Goal: Task Accomplishment & Management: Manage account settings

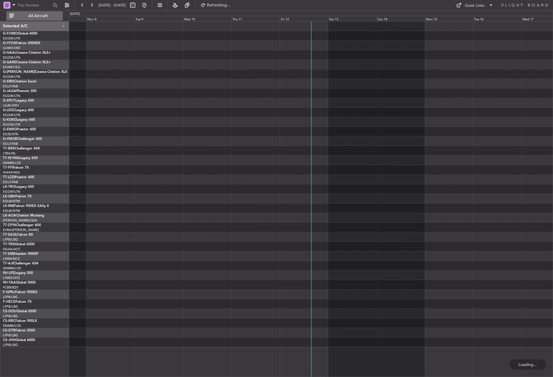
click at [32, 15] on span "All Aircraft" at bounding box center [38, 16] width 46 height 4
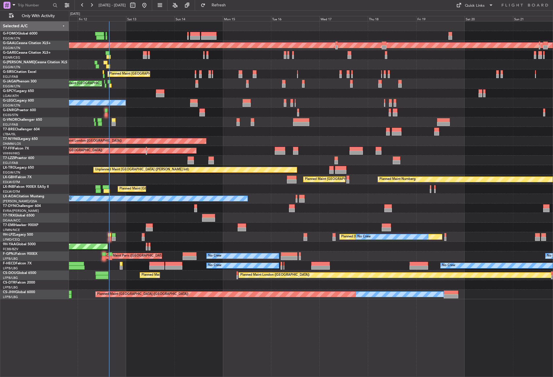
click at [170, 303] on div "Planned Maint [GEOGRAPHIC_DATA] ([GEOGRAPHIC_DATA]) Planned [GEOGRAPHIC_DATA] P…" at bounding box center [311, 199] width 484 height 356
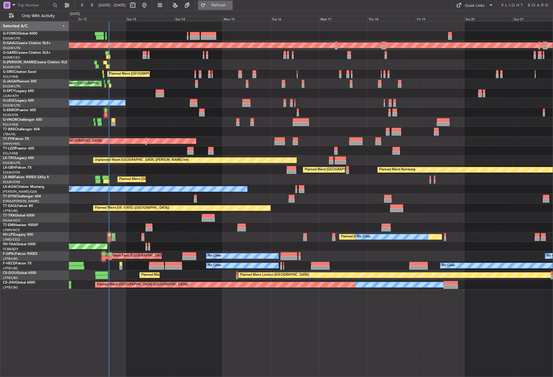
click at [221, 6] on button "Refresh" at bounding box center [215, 5] width 35 height 9
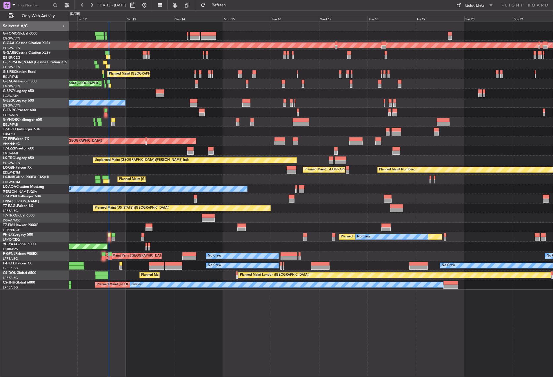
click at [145, 335] on div "Planned Maint [GEOGRAPHIC_DATA] ([GEOGRAPHIC_DATA]) Planned [GEOGRAPHIC_DATA] P…" at bounding box center [311, 199] width 484 height 356
click at [225, 6] on button "Refresh" at bounding box center [215, 5] width 35 height 9
click at [222, 5] on button "Refresh" at bounding box center [215, 5] width 35 height 9
click at [246, 136] on div at bounding box center [311, 132] width 484 height 10
click at [220, 9] on button "Refresh" at bounding box center [215, 5] width 35 height 9
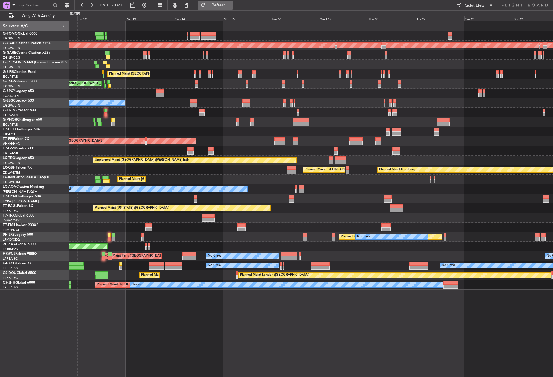
click at [222, 6] on button "Refresh" at bounding box center [215, 5] width 35 height 9
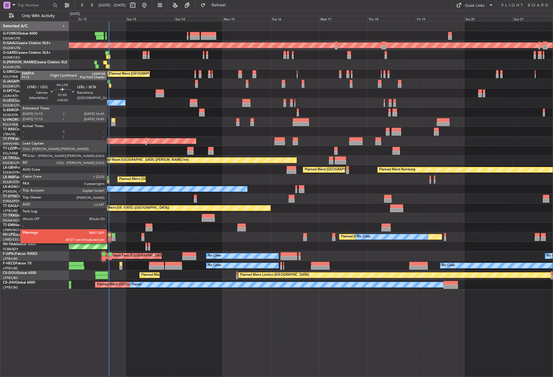
click at [109, 237] on div at bounding box center [109, 239] width 3 height 4
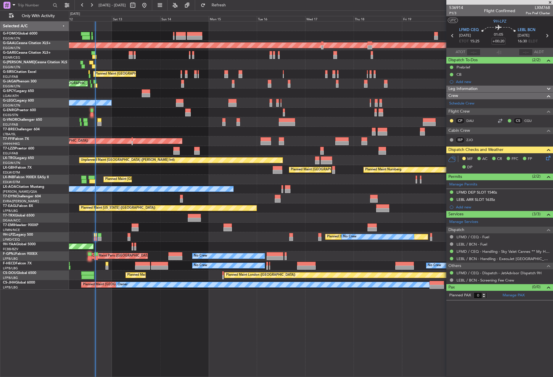
click at [241, 312] on div "Planned Maint [GEOGRAPHIC_DATA] ([GEOGRAPHIC_DATA]) Planned [GEOGRAPHIC_DATA] P…" at bounding box center [311, 199] width 484 height 356
click at [197, 113] on div "No Crew Planned Maint [GEOGRAPHIC_DATA] ([GEOGRAPHIC_DATA])" at bounding box center [311, 113] width 484 height 10
click at [218, 136] on div "Planned Maint Tianjin ([GEOGRAPHIC_DATA])" at bounding box center [311, 141] width 484 height 10
click at [202, 316] on div "Planned Maint [GEOGRAPHIC_DATA] ([GEOGRAPHIC_DATA]) Planned [GEOGRAPHIC_DATA] P…" at bounding box center [311, 199] width 484 height 356
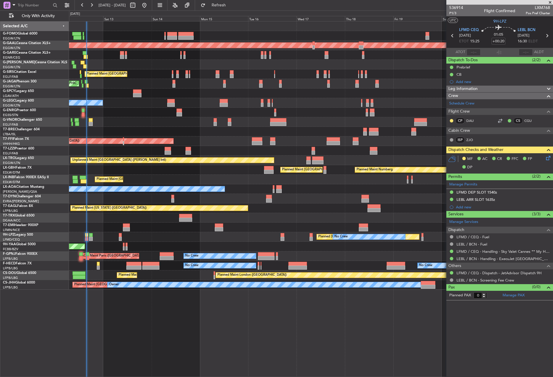
click at [204, 325] on div "Planned Maint [GEOGRAPHIC_DATA] ([GEOGRAPHIC_DATA]) Planned [GEOGRAPHIC_DATA] P…" at bounding box center [311, 199] width 484 height 356
click at [204, 303] on div "Planned Maint [GEOGRAPHIC_DATA] ([GEOGRAPHIC_DATA]) Planned [GEOGRAPHIC_DATA] P…" at bounding box center [311, 199] width 484 height 356
click at [191, 347] on div "Planned Maint [GEOGRAPHIC_DATA] ([GEOGRAPHIC_DATA]) Planned [GEOGRAPHIC_DATA] P…" at bounding box center [311, 199] width 484 height 356
click at [239, 321] on div "Planned Maint [GEOGRAPHIC_DATA] ([GEOGRAPHIC_DATA]) Planned [GEOGRAPHIC_DATA] P…" at bounding box center [311, 199] width 484 height 356
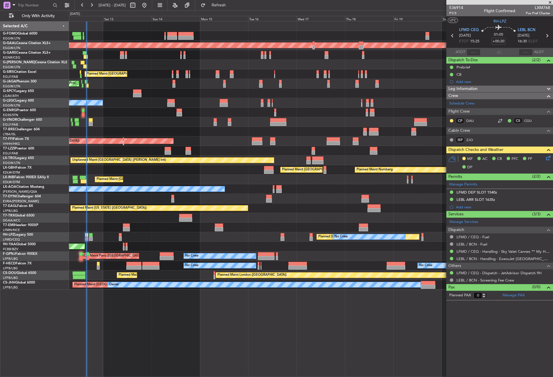
click at [239, 321] on div "Planned Maint [GEOGRAPHIC_DATA] ([GEOGRAPHIC_DATA]) Planned [GEOGRAPHIC_DATA] P…" at bounding box center [311, 199] width 484 height 356
click at [201, 343] on div "Planned Maint [GEOGRAPHIC_DATA] ([GEOGRAPHIC_DATA]) Planned [GEOGRAPHIC_DATA] P…" at bounding box center [311, 199] width 484 height 356
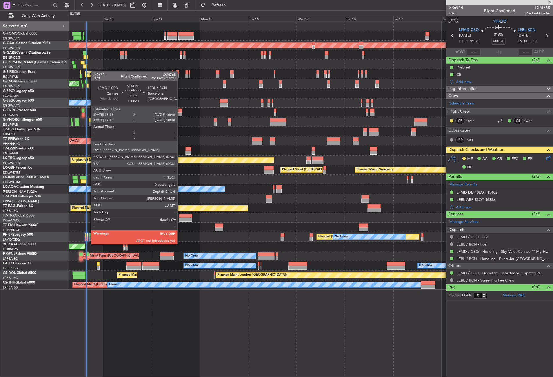
click at [88, 238] on div at bounding box center [86, 239] width 3 height 4
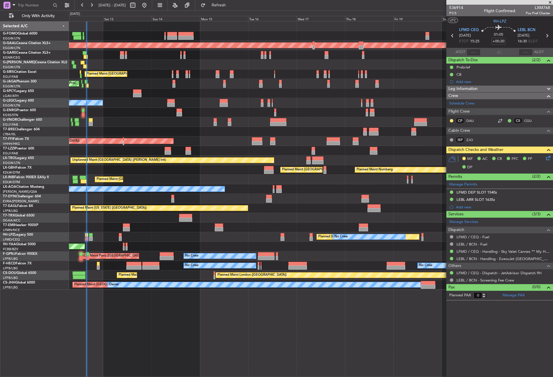
click at [122, 341] on div "Planned Maint [GEOGRAPHIC_DATA] ([GEOGRAPHIC_DATA]) Planned [GEOGRAPHIC_DATA] P…" at bounding box center [311, 199] width 484 height 356
click at [477, 49] on input "text" at bounding box center [474, 52] width 14 height 7
click at [477, 51] on input "text" at bounding box center [474, 52] width 14 height 7
click at [308, 374] on div "Planned Maint [GEOGRAPHIC_DATA] ([GEOGRAPHIC_DATA]) Planned [GEOGRAPHIC_DATA] P…" at bounding box center [311, 199] width 484 height 356
type input "15:40"
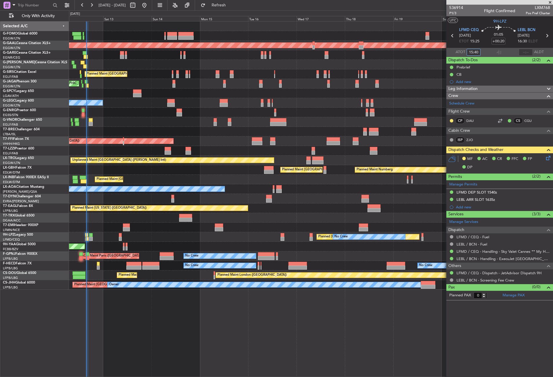
click at [253, 333] on div "Planned Maint [GEOGRAPHIC_DATA] ([GEOGRAPHIC_DATA]) Planned [GEOGRAPHIC_DATA] P…" at bounding box center [311, 199] width 484 height 356
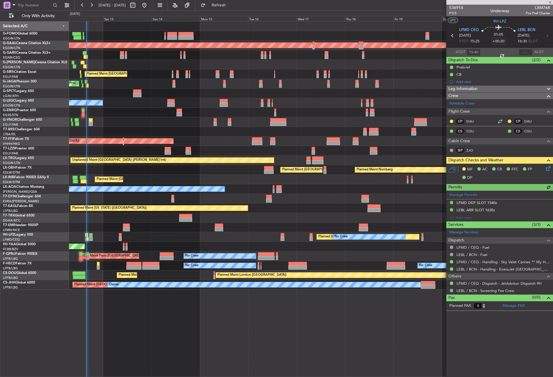
click at [217, 173] on div "Planned Maint Nurnberg Planned Maint [GEOGRAPHIC_DATA] ([GEOGRAPHIC_DATA])" at bounding box center [311, 170] width 484 height 10
click at [226, 4] on span "Refresh" at bounding box center [219, 5] width 24 height 4
click at [230, 9] on button "Refresh" at bounding box center [215, 5] width 35 height 9
click at [216, 7] on fb-refresh-button "Refresh" at bounding box center [215, 5] width 41 height 10
click at [219, 6] on button "Refresh" at bounding box center [215, 5] width 35 height 9
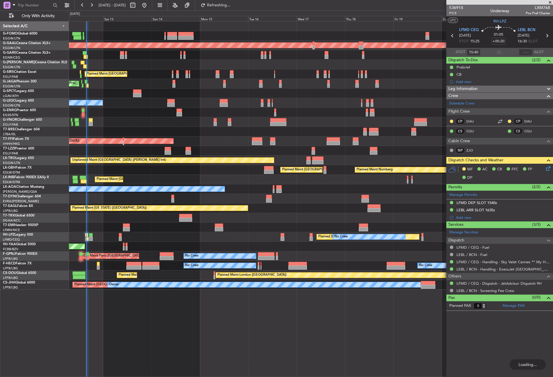
click at [136, 127] on div at bounding box center [311, 132] width 484 height 10
click at [223, 8] on button "Refresh" at bounding box center [215, 5] width 35 height 9
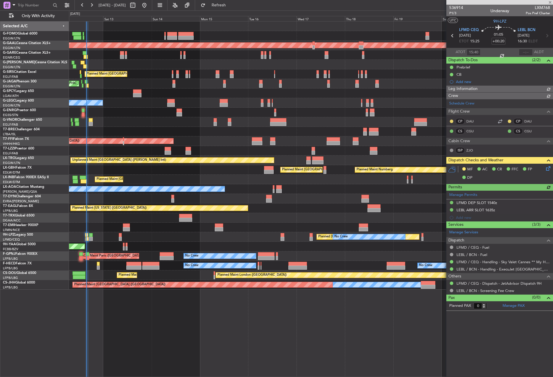
click at [143, 233] on div "Planned [GEOGRAPHIC_DATA] ([GEOGRAPHIC_DATA]) No Crew" at bounding box center [311, 237] width 484 height 10
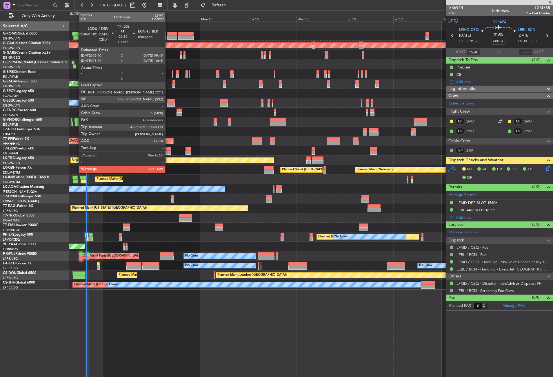
click at [168, 150] on div at bounding box center [168, 149] width 6 height 4
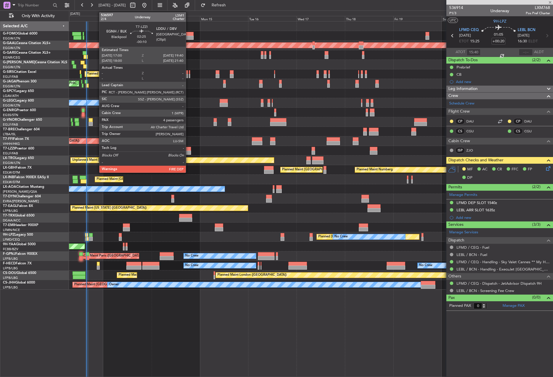
type input "+00:15"
type input "4"
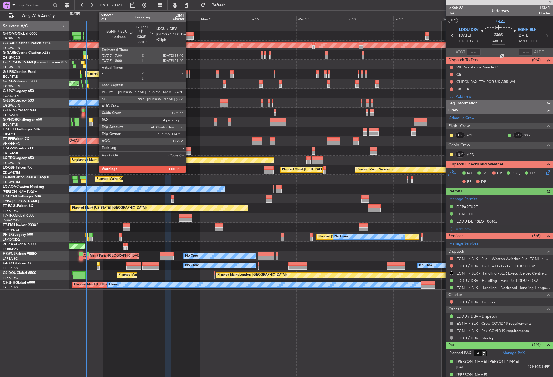
click at [189, 150] on div at bounding box center [189, 149] width 6 height 4
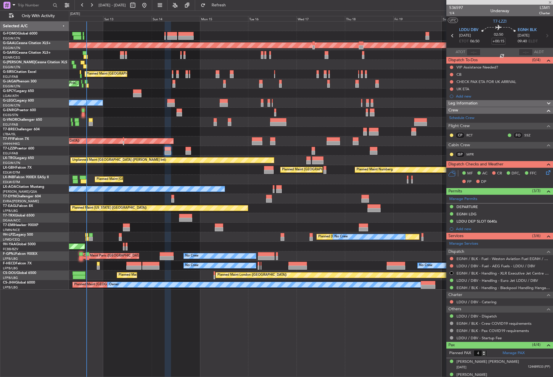
type input "-00:10"
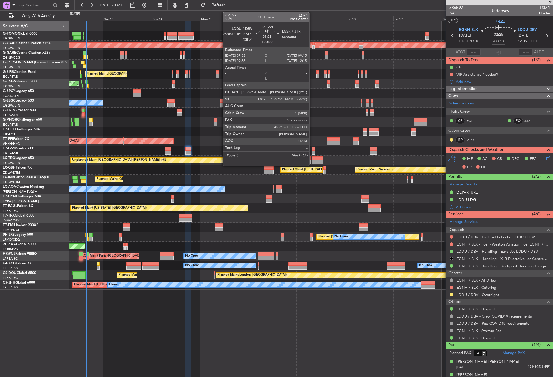
click at [312, 150] on div at bounding box center [313, 149] width 3 height 4
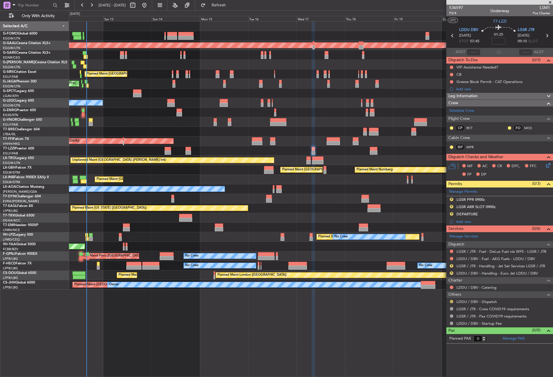
click at [451, 301] on button at bounding box center [451, 301] width 3 height 3
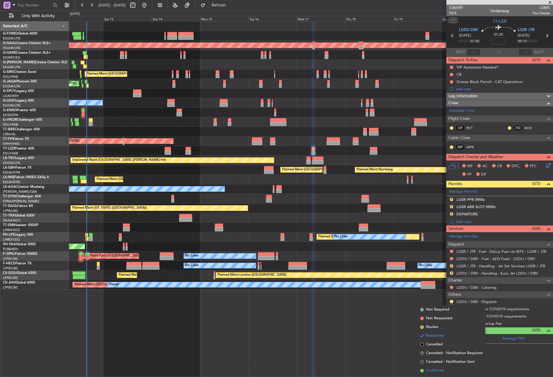
click at [434, 367] on li "Confirmed" at bounding box center [451, 370] width 67 height 9
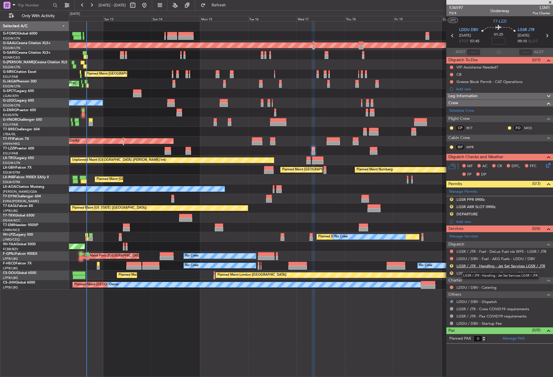
click at [471, 265] on link "LGSR / JTR - Handling - Jet Set Services LGSR / JTR" at bounding box center [501, 265] width 89 height 5
click at [472, 273] on link "LDDU / DBV - Handling - Euro Jet LDDU / DBV" at bounding box center [498, 273] width 82 height 5
click at [452, 199] on button "R" at bounding box center [451, 199] width 3 height 3
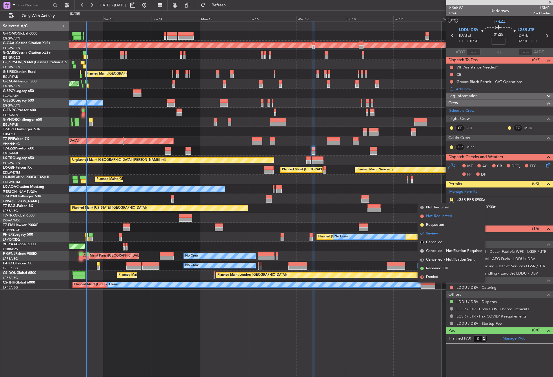
click at [444, 220] on li "Not Requested" at bounding box center [451, 216] width 67 height 9
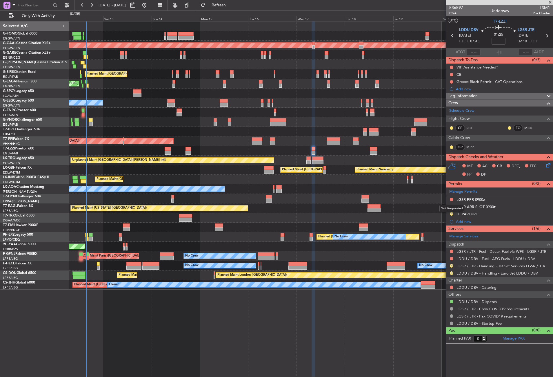
click at [451, 199] on button at bounding box center [451, 199] width 3 height 3
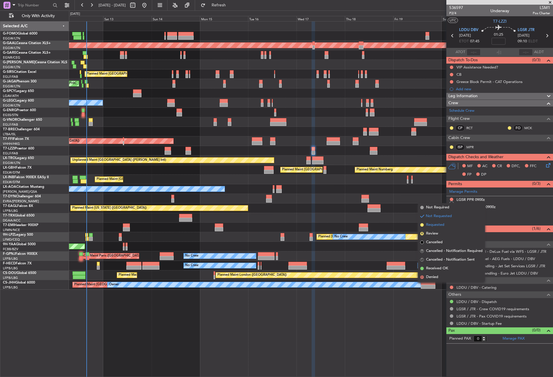
click at [441, 226] on span "Requested" at bounding box center [435, 225] width 18 height 6
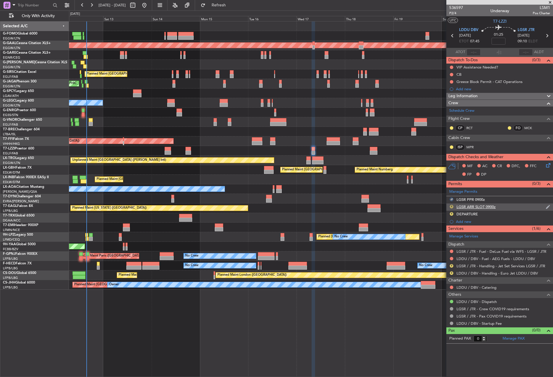
click at [452, 206] on button "R" at bounding box center [451, 206] width 3 height 3
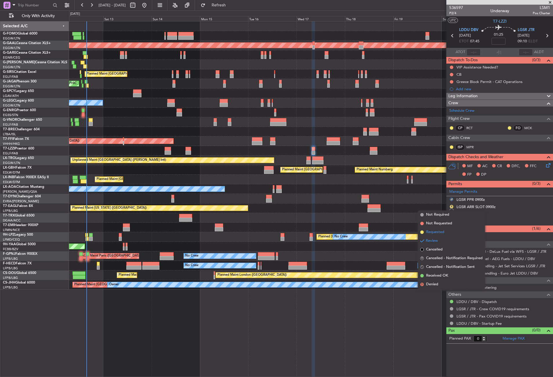
click at [441, 230] on span "Requested" at bounding box center [435, 232] width 18 height 6
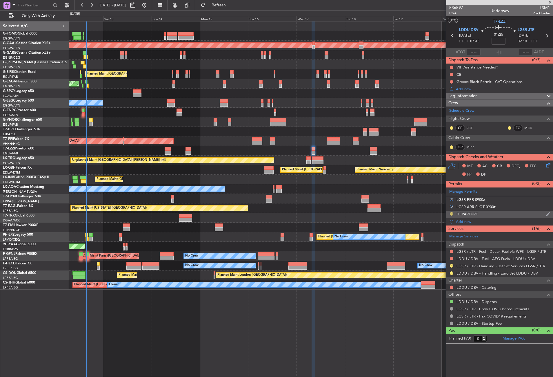
click at [452, 213] on button "R" at bounding box center [451, 213] width 3 height 3
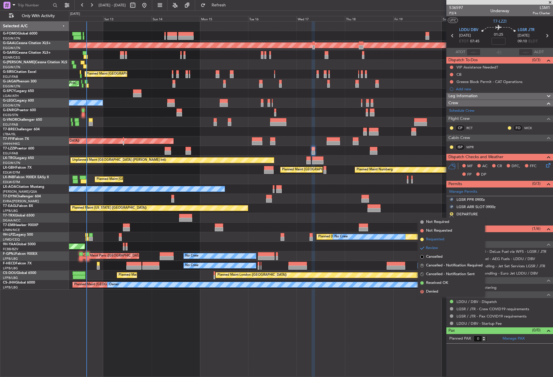
click at [440, 237] on span "Requested" at bounding box center [435, 239] width 18 height 6
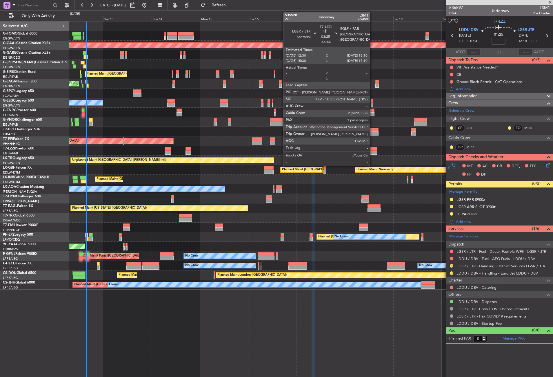
click at [373, 147] on div at bounding box center [374, 149] width 8 height 4
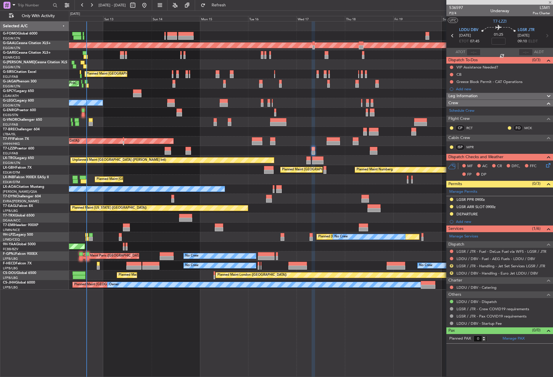
type input "1"
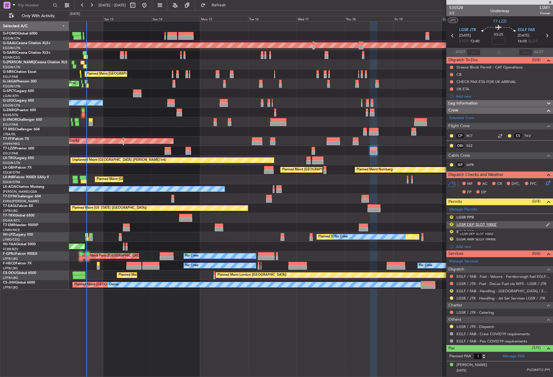
click at [479, 224] on div "LGSR DEP SLOT 1000Z" at bounding box center [477, 224] width 40 height 5
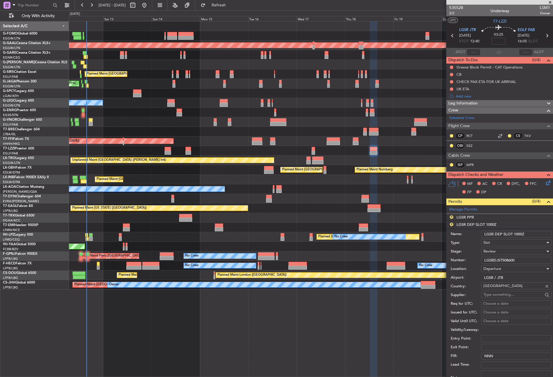
click at [517, 233] on input "LGSR DEP SLOT 1000Z" at bounding box center [516, 234] width 70 height 7
type input "LGSR DEP SLOT 1240Z"
click at [493, 254] on div "Review" at bounding box center [515, 251] width 62 height 9
click at [492, 286] on span "Requested" at bounding box center [514, 289] width 61 height 9
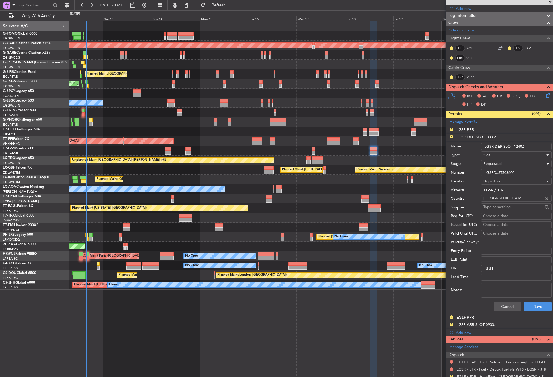
scroll to position [145, 0]
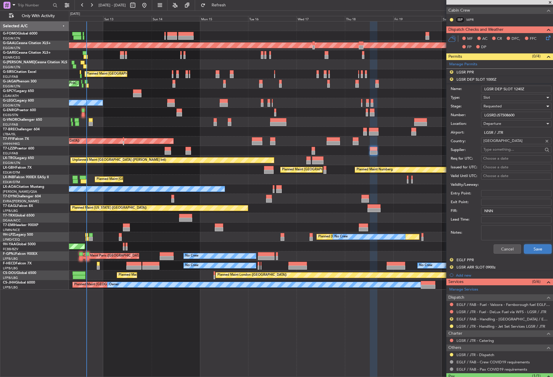
click at [537, 249] on button "Save" at bounding box center [538, 248] width 28 height 9
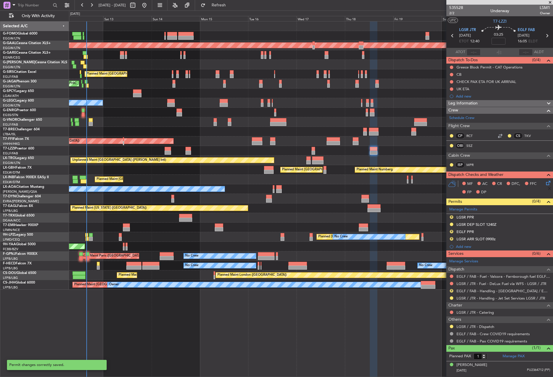
scroll to position [0, 0]
click at [452, 231] on button "R" at bounding box center [451, 231] width 3 height 3
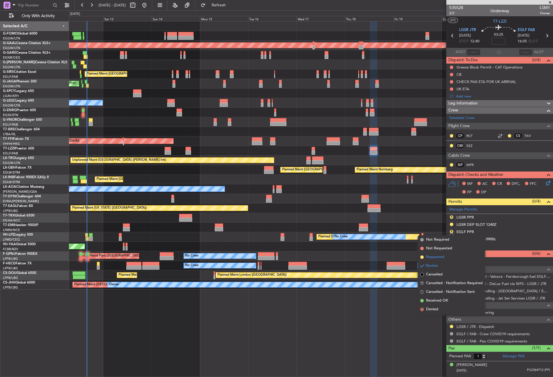
click at [438, 256] on span "Requested" at bounding box center [435, 257] width 18 height 6
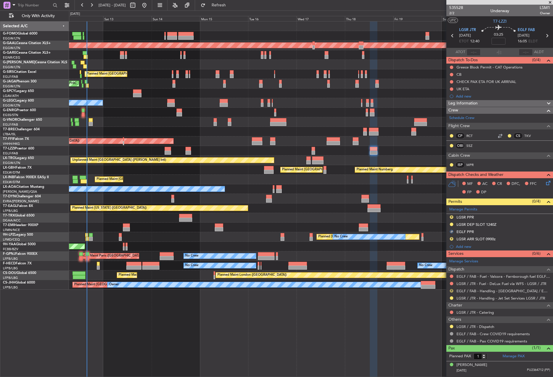
click at [452, 290] on button "R" at bounding box center [451, 290] width 3 height 3
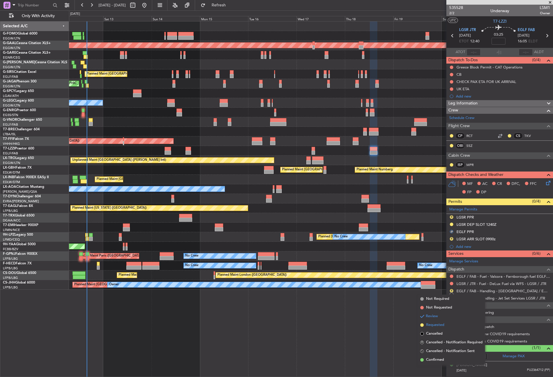
click at [442, 324] on span "Requested" at bounding box center [435, 325] width 18 height 6
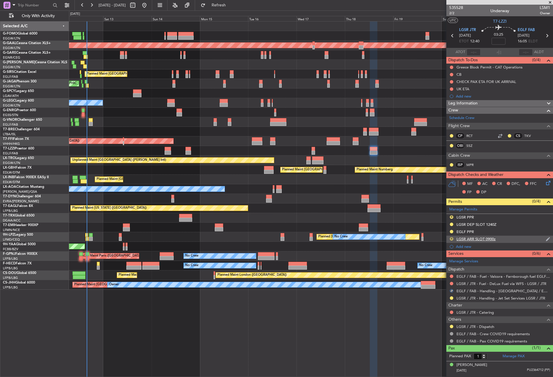
click at [451, 237] on button "R" at bounding box center [451, 238] width 3 height 3
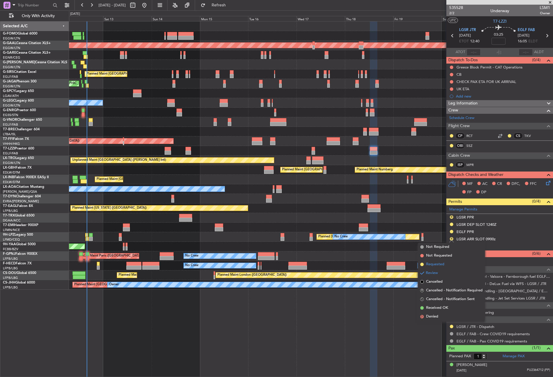
click at [436, 265] on span "Requested" at bounding box center [435, 264] width 18 height 6
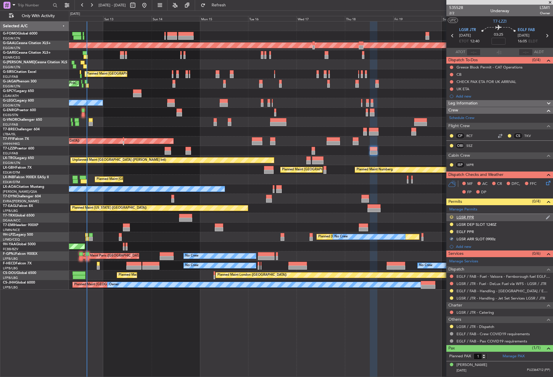
click at [452, 216] on button "R" at bounding box center [451, 216] width 3 height 3
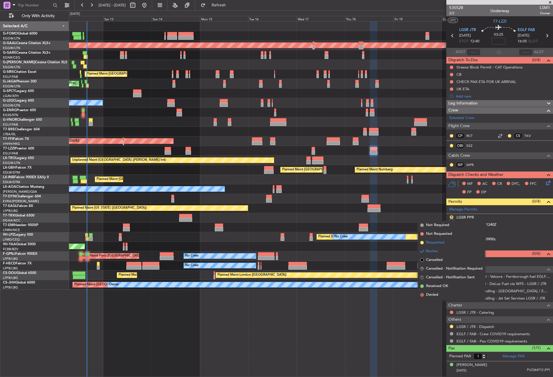
click at [435, 242] on span "Requested" at bounding box center [435, 243] width 18 height 6
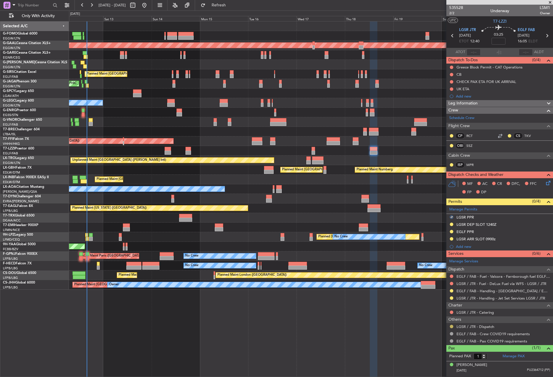
click at [452, 326] on button at bounding box center [451, 326] width 3 height 3
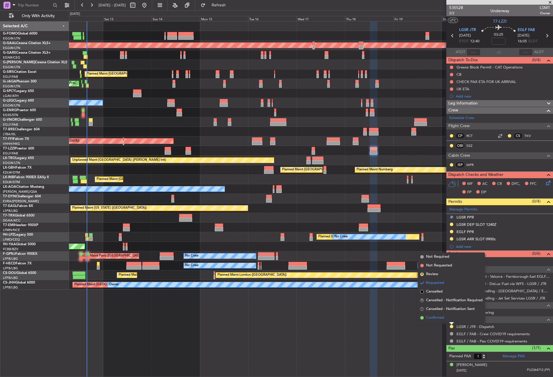
click at [430, 316] on span "Confirmed" at bounding box center [435, 318] width 18 height 6
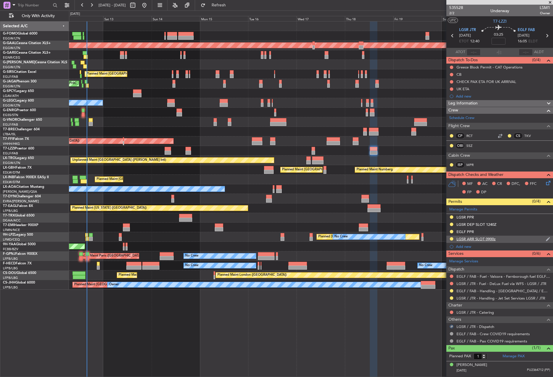
click at [497, 238] on div "LGSR ARR SLOT 0900z" at bounding box center [500, 239] width 107 height 7
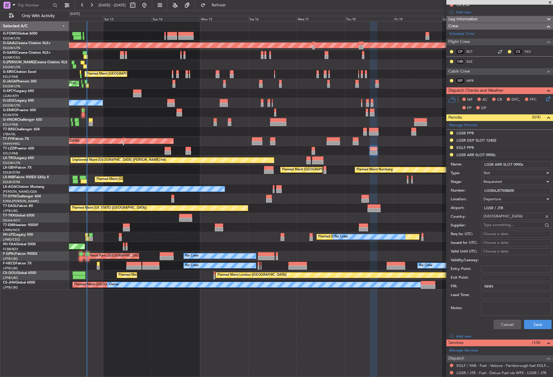
scroll to position [87, 0]
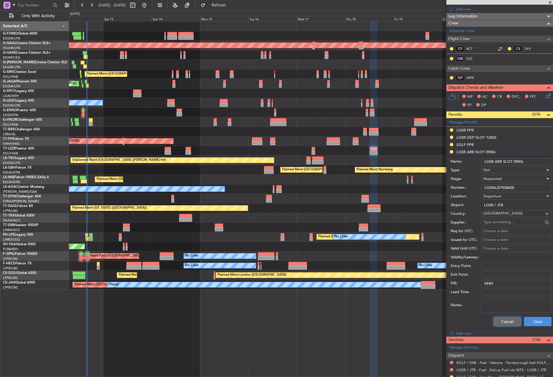
click at [505, 320] on button "Cancel" at bounding box center [508, 321] width 28 height 9
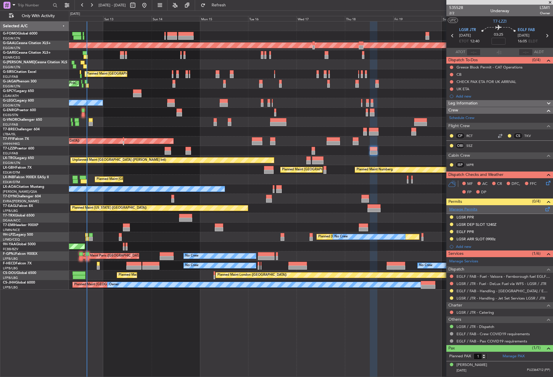
click at [462, 209] on link "Manage Permits" at bounding box center [464, 210] width 28 height 6
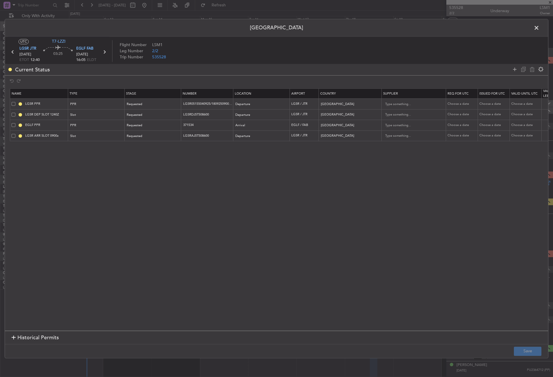
click at [15, 135] on span at bounding box center [14, 136] width 4 height 4
click at [16, 134] on input "checkbox" at bounding box center [16, 134] width 0 height 0
click at [530, 71] on icon at bounding box center [532, 69] width 7 height 7
click at [525, 352] on button "Save" at bounding box center [528, 350] width 28 height 9
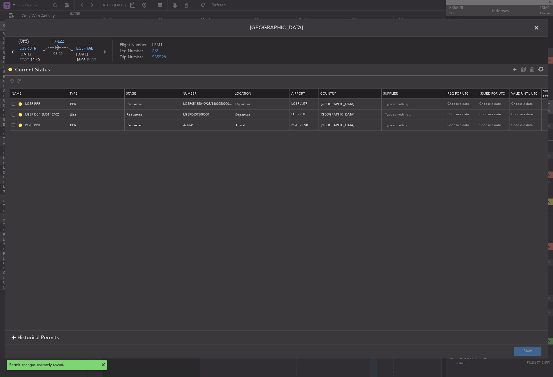
click at [540, 26] on span at bounding box center [540, 29] width 0 height 12
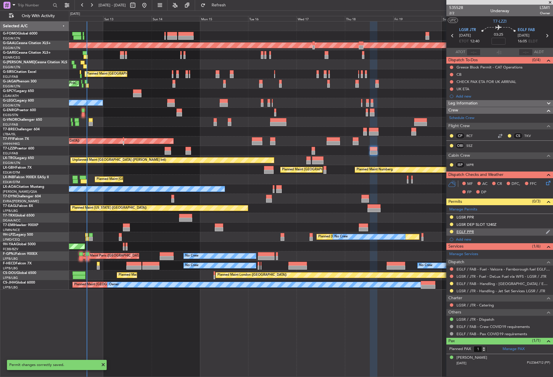
click at [486, 233] on div "EGLF PPR" at bounding box center [500, 231] width 107 height 7
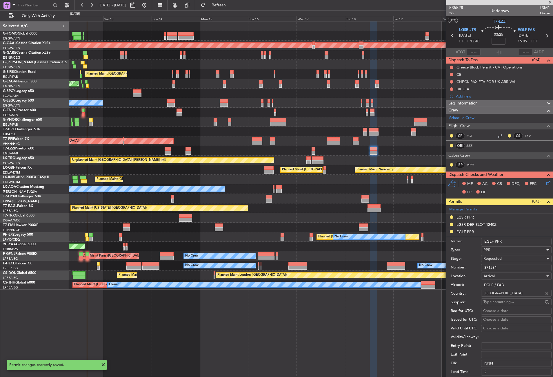
click at [514, 242] on input "EGLF PPR" at bounding box center [516, 241] width 70 height 7
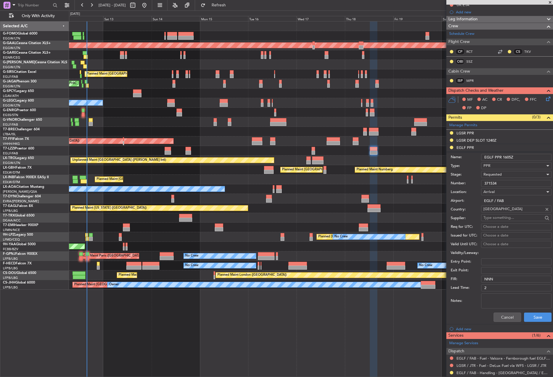
scroll to position [116, 0]
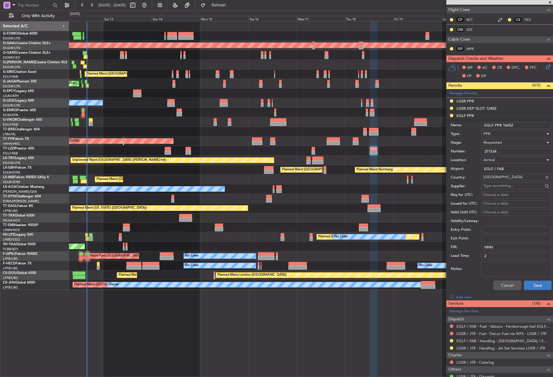
type input "EGLF PPR 1605Z"
click at [525, 285] on button "Save" at bounding box center [538, 284] width 28 height 9
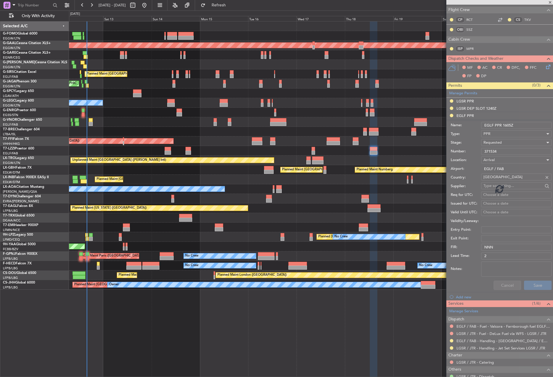
scroll to position [0, 0]
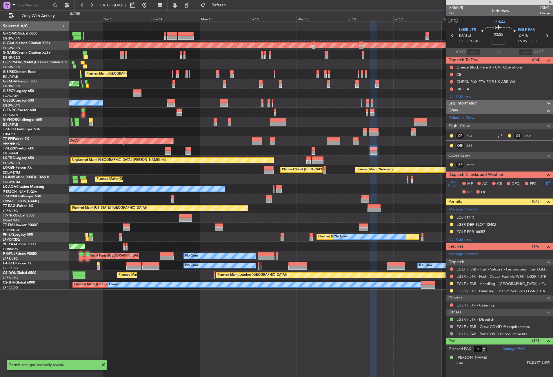
click at [392, 151] on div at bounding box center [311, 151] width 484 height 10
click at [217, 8] on button "Refresh" at bounding box center [215, 5] width 35 height 9
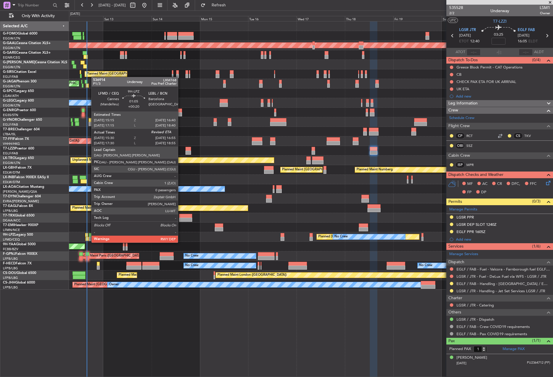
click at [88, 237] on div at bounding box center [87, 239] width 3 height 4
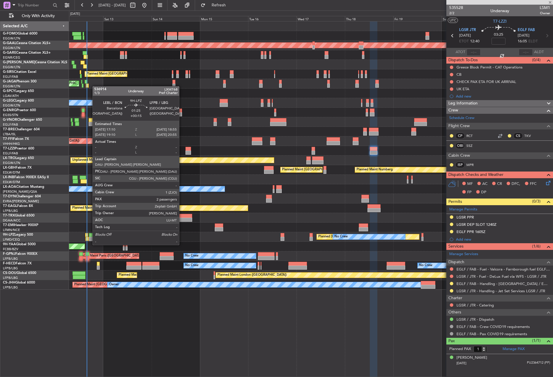
type input "+00:20"
type input "15:40"
type input "0"
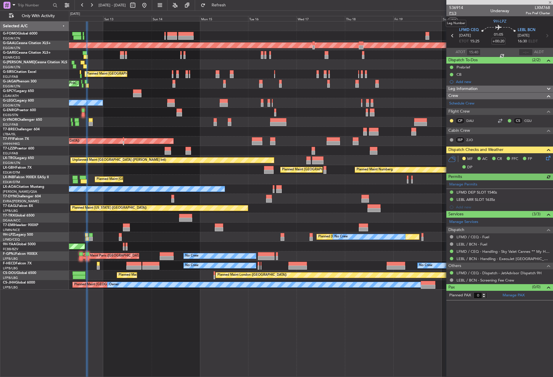
click at [454, 14] on span "P1/3" at bounding box center [457, 13] width 14 height 5
click at [222, 7] on button "Refresh" at bounding box center [215, 5] width 35 height 9
click at [471, 52] on div at bounding box center [474, 52] width 14 height 7
click at [473, 51] on div at bounding box center [474, 52] width 14 height 7
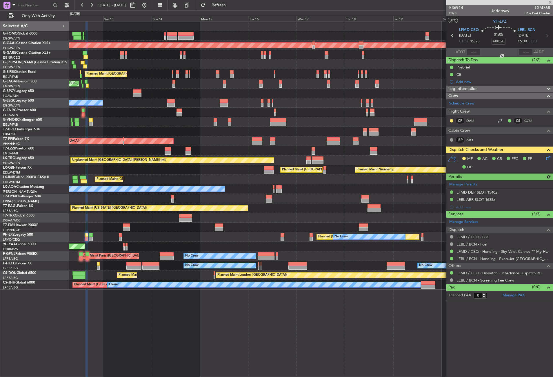
click at [473, 51] on div at bounding box center [474, 52] width 14 height 7
click at [473, 51] on input "text" at bounding box center [474, 52] width 14 height 7
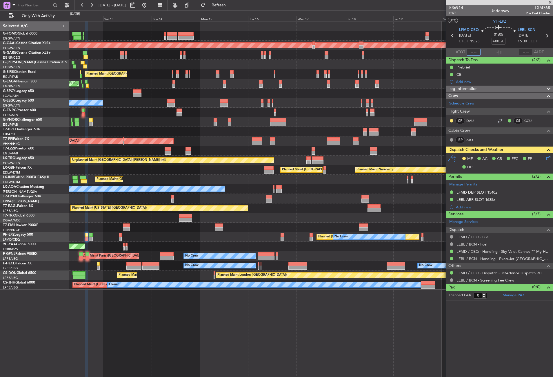
click at [473, 51] on input "text" at bounding box center [474, 52] width 14 height 7
click at [404, 128] on div at bounding box center [311, 132] width 484 height 10
type input "15:53"
click at [224, 5] on button "Refresh" at bounding box center [215, 5] width 35 height 9
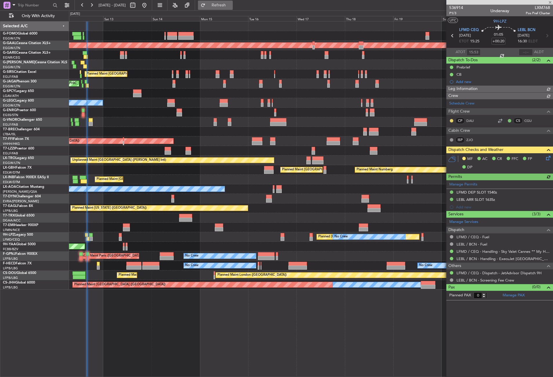
click at [223, 3] on button "Refresh" at bounding box center [215, 5] width 35 height 9
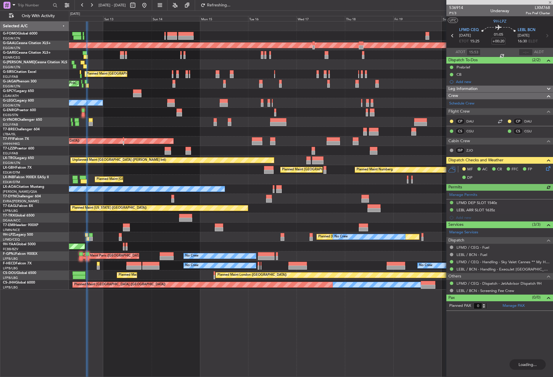
click at [112, 150] on div at bounding box center [311, 151] width 484 height 10
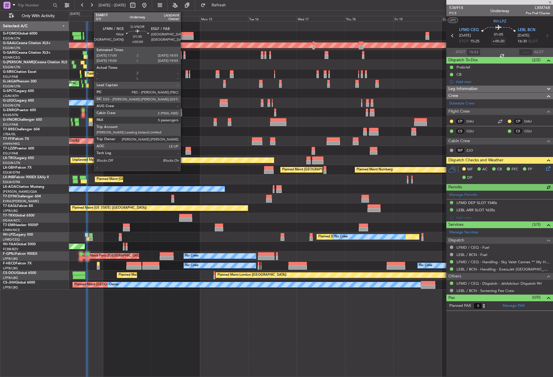
click at [91, 124] on div at bounding box center [91, 124] width 4 height 4
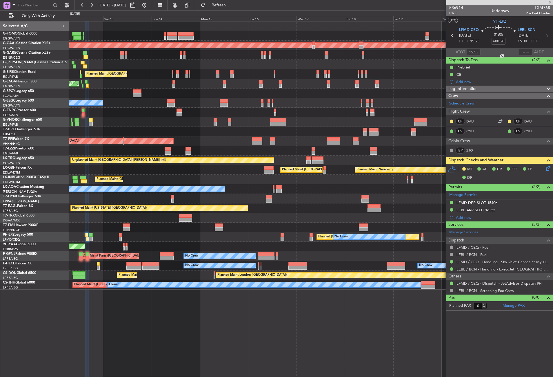
type input "5"
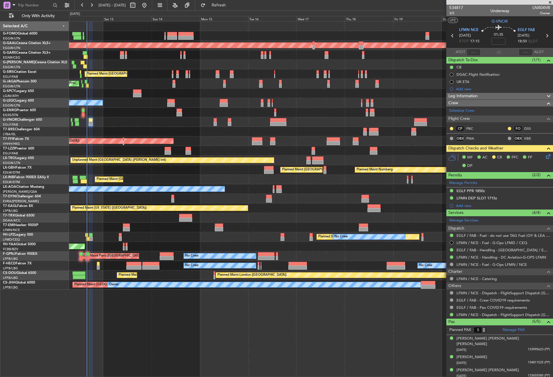
click at [210, 310] on div "Planned Maint [GEOGRAPHIC_DATA] ([GEOGRAPHIC_DATA]) Planned [GEOGRAPHIC_DATA] P…" at bounding box center [311, 199] width 484 height 356
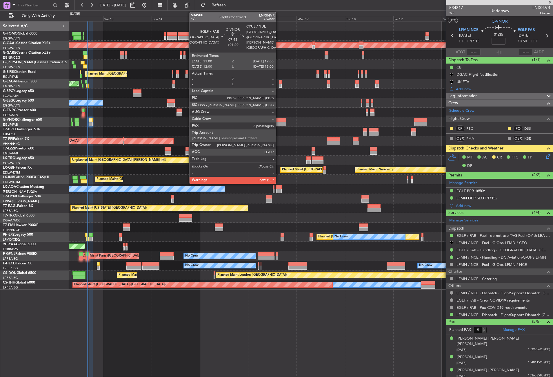
click at [279, 119] on div at bounding box center [278, 120] width 16 height 4
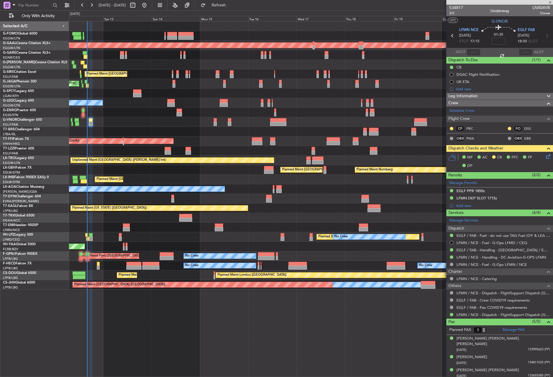
type input "+01:20"
type input "3"
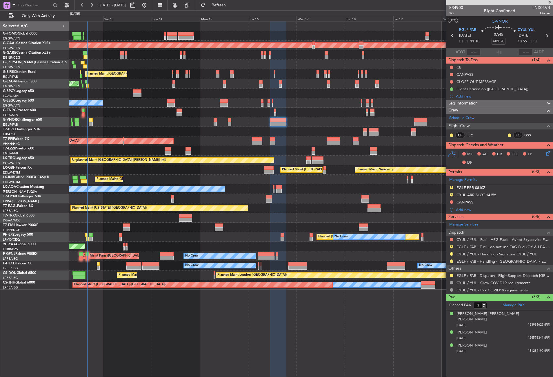
click at [473, 104] on span "Leg Information" at bounding box center [463, 103] width 29 height 7
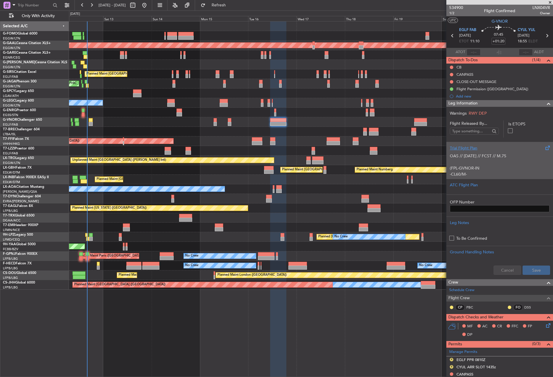
click at [480, 158] on p "OAS // [DATE] // FCST // M.75 (FPL-GVNOR-IN -CL60/M-SBDE2E3FGHIJ1J3J4J5M1M3RWXY…" at bounding box center [500, 223] width 100 height 140
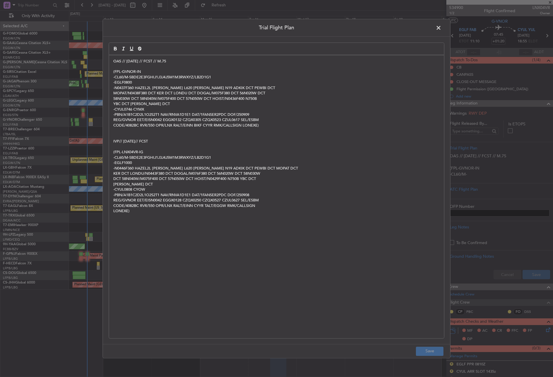
click at [246, 135] on p at bounding box center [276, 135] width 327 height 5
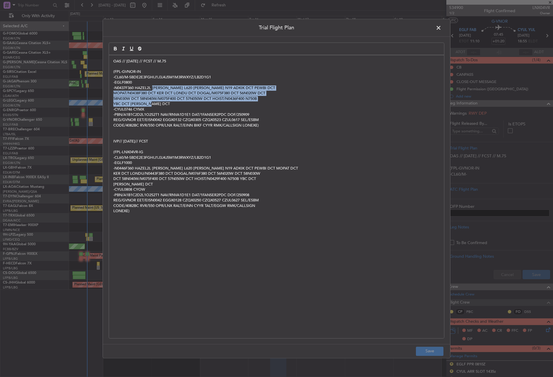
drag, startPoint x: 153, startPoint y: 87, endPoint x: 260, endPoint y: 102, distance: 107.8
click at [260, 102] on div "OAS // [DATE] // FCST // M.75 (FPL-GVNOR-IN -CL60/M-SBDE2E3FGHIJ1J3J4J5M1M3RWXY…" at bounding box center [276, 196] width 335 height 283
copy div "[PERSON_NAME] L620 [PERSON_NAME] N19 ADKIK DCT PEWBI DCT MOPAT/N0438F380 DCT KE…"
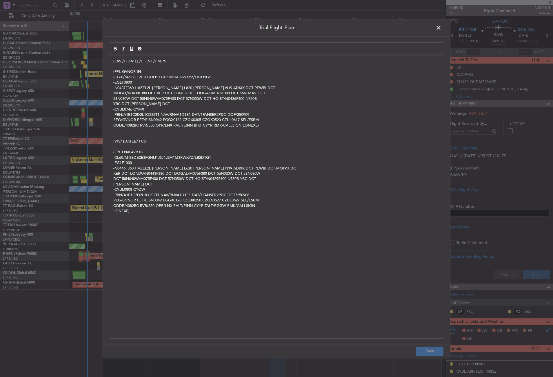
drag, startPoint x: 112, startPoint y: 59, endPoint x: 120, endPoint y: 81, distance: 23.2
click at [112, 59] on div "OAS // [DATE] // FCST // M.75 (FPL-GVNOR-IN -CL60/M-SBDE2E3FGHIJ1J3J4J5M1M3RWXY…" at bounding box center [276, 196] width 335 height 283
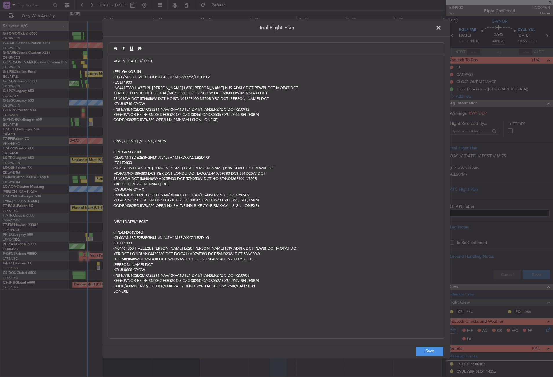
click at [174, 59] on p "MSU // [DATE] // FCST" at bounding box center [276, 61] width 327 height 5
click at [422, 350] on button "Save" at bounding box center [430, 350] width 28 height 9
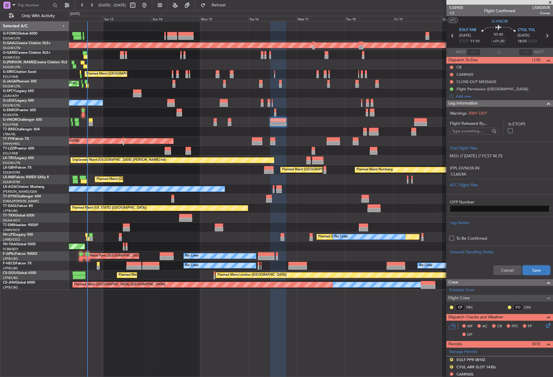
click at [523, 270] on button "Save" at bounding box center [537, 269] width 28 height 9
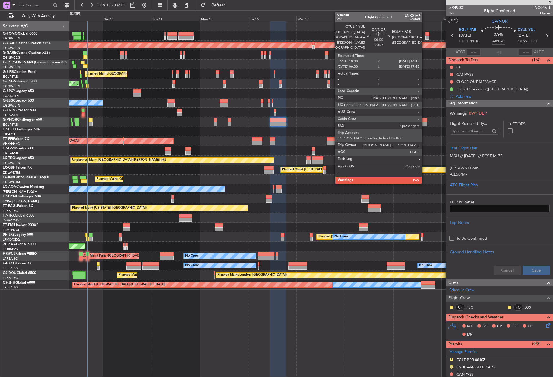
click at [425, 122] on div at bounding box center [420, 124] width 13 height 4
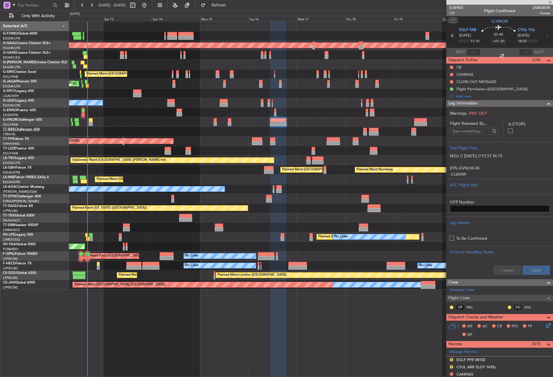
type input "-00:25"
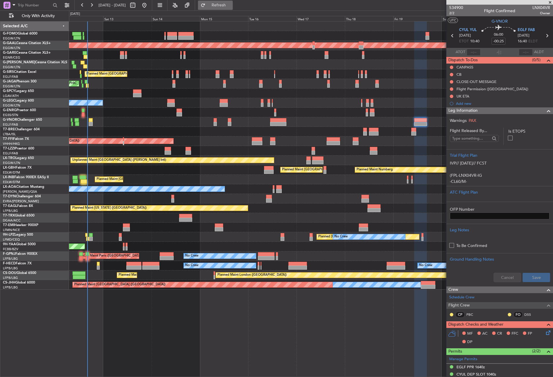
click at [221, 6] on button "Refresh" at bounding box center [215, 5] width 35 height 9
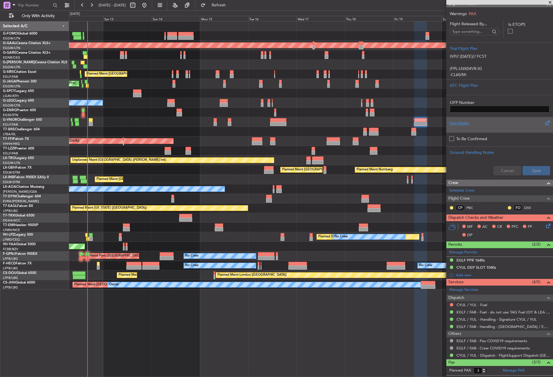
scroll to position [57, 0]
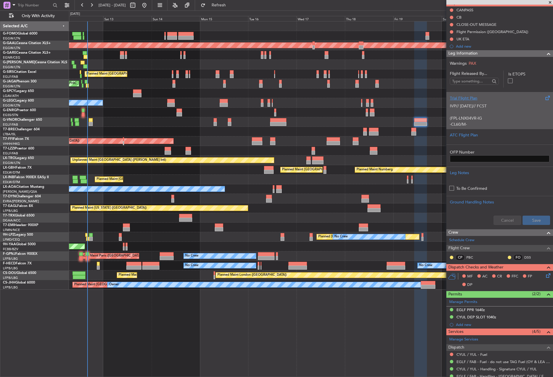
click at [474, 111] on p at bounding box center [500, 112] width 100 height 6
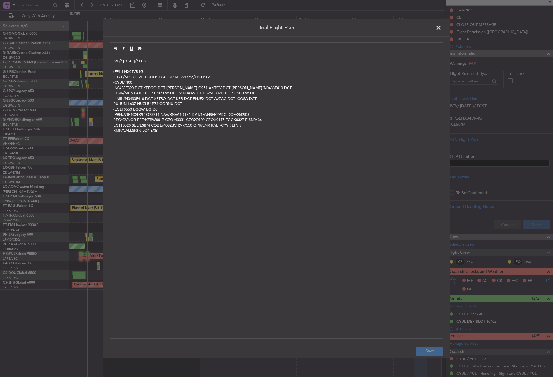
click at [212, 99] on p "LIMRI/N0430F410 DCT XETBO DCT KER DCT ENJEX DCT AVZAC DCT ICOSA DCT" at bounding box center [276, 98] width 327 height 5
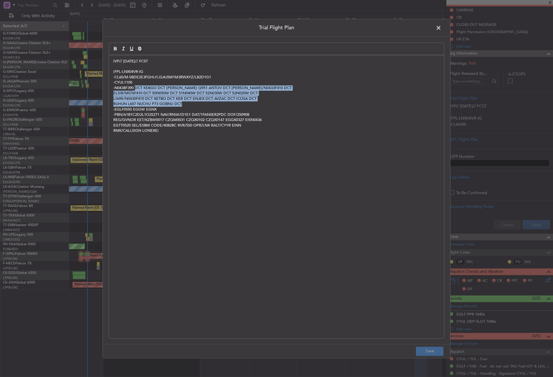
drag, startPoint x: 136, startPoint y: 88, endPoint x: 187, endPoint y: 103, distance: 53.1
click at [187, 103] on div "IVP// 07SEP// FCST (FPL-LNX04VR-IG -CL60/M-SBDE2E3FGHIJ1J3J4J5M1M3RWXYZ/LB2D1G1…" at bounding box center [276, 196] width 335 height 283
copy div "DCT KEBGO DCT RABIK Q951 ANTOV DCT FROSS/N0433F410 DCT ELSIR/M076F410 DCT 50N05…"
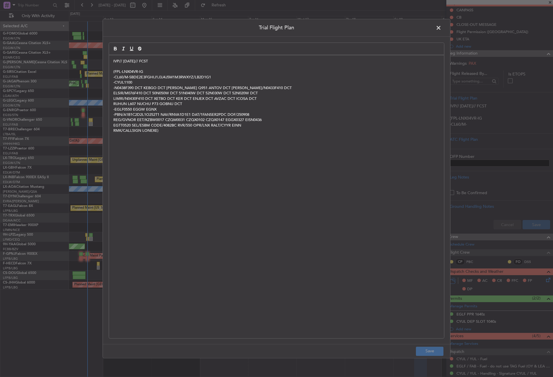
click at [442, 27] on span at bounding box center [442, 29] width 0 height 12
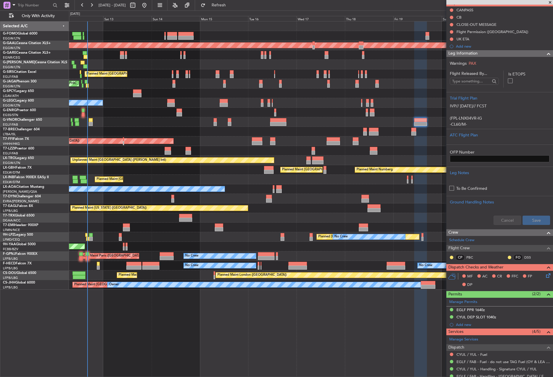
click at [462, 52] on span "Leg Information" at bounding box center [463, 53] width 29 height 7
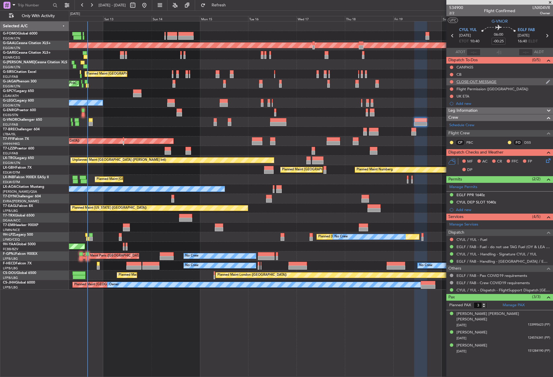
scroll to position [0, 0]
